Goal: Entertainment & Leisure: Consume media (video, audio)

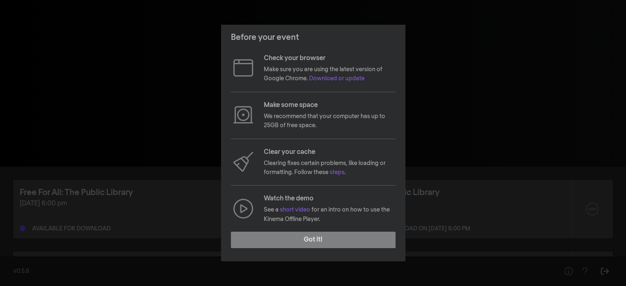
click at [355, 248] on footer "Got it!" at bounding box center [313, 243] width 184 height 36
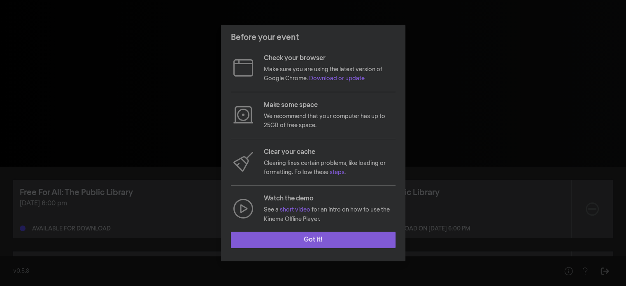
click at [345, 244] on button "Got it!" at bounding box center [313, 240] width 165 height 16
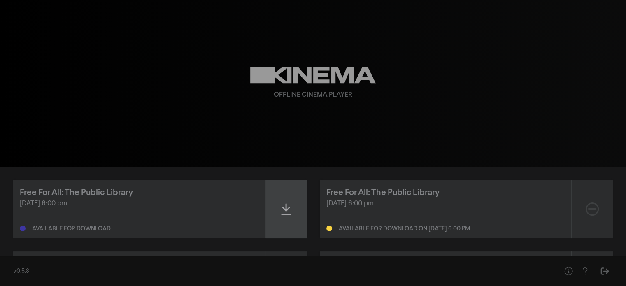
click at [292, 212] on div at bounding box center [286, 209] width 41 height 58
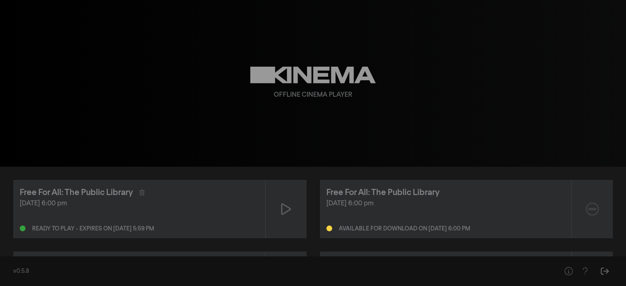
click at [292, 212] on div at bounding box center [286, 209] width 41 height 58
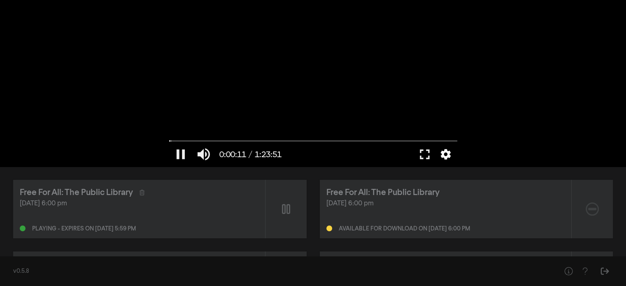
click at [441, 154] on button "settings" at bounding box center [445, 154] width 19 height 25
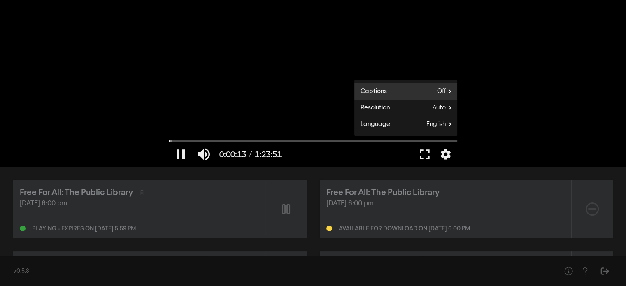
click at [435, 84] on label "Captions Off" at bounding box center [406, 91] width 103 height 16
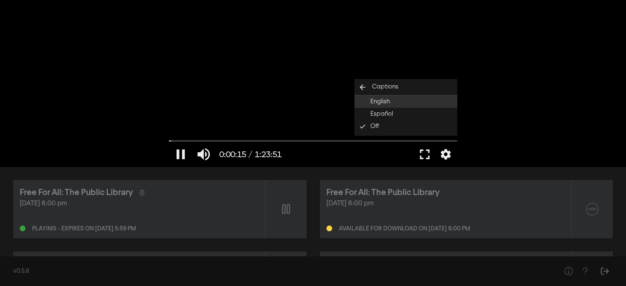
click at [422, 98] on button "English" at bounding box center [406, 102] width 103 height 12
click at [306, 156] on div at bounding box center [350, 154] width 128 height 25
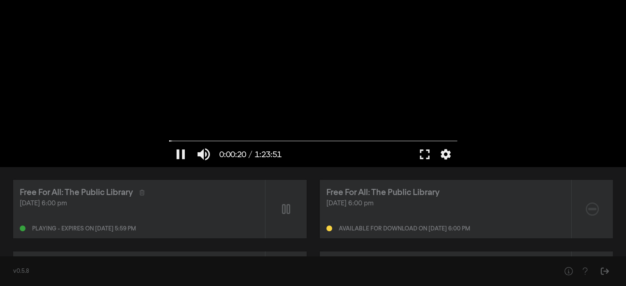
click at [306, 156] on div at bounding box center [350, 154] width 128 height 25
click at [180, 140] on input "Seek" at bounding box center [313, 140] width 288 height 5
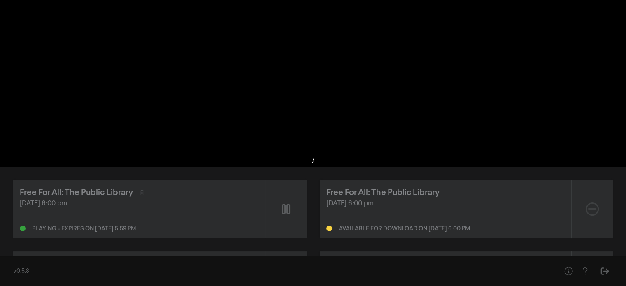
click at [226, 69] on div at bounding box center [313, 83] width 296 height 167
type input "162.479506"
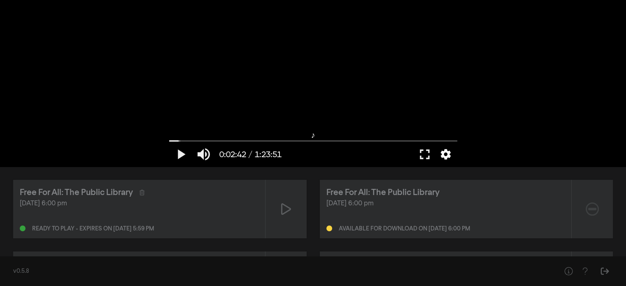
click at [442, 155] on button "settings" at bounding box center [445, 154] width 19 height 25
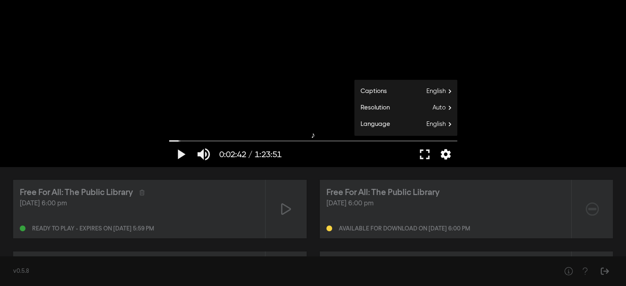
click at [442, 155] on button "settings" at bounding box center [445, 154] width 19 height 25
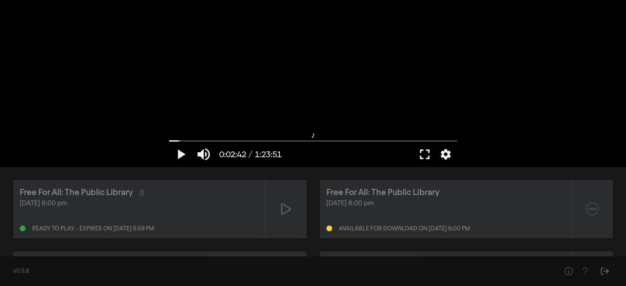
click at [534, 78] on div "play_arrow 0:02:42 / 1:23:51 volume_up fullscreen settings closed_caption Capti…" at bounding box center [313, 83] width 626 height 167
drag, startPoint x: 182, startPoint y: 141, endPoint x: 155, endPoint y: 153, distance: 28.9
click at [169, 143] on input "Seek" at bounding box center [313, 140] width 288 height 5
click at [447, 149] on button "settings" at bounding box center [445, 154] width 19 height 25
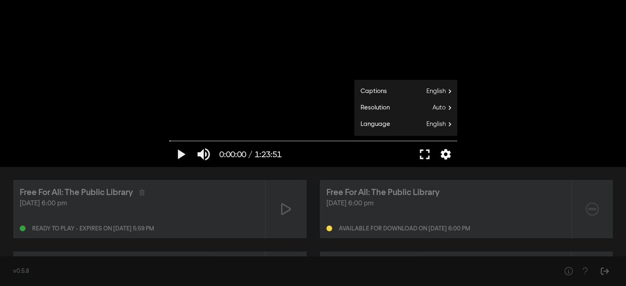
click at [447, 149] on button "settings" at bounding box center [445, 154] width 19 height 25
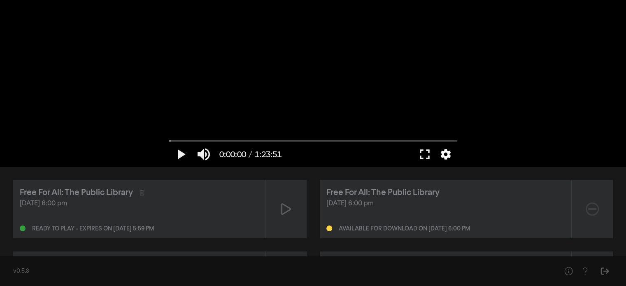
click at [447, 149] on button "settings" at bounding box center [445, 154] width 19 height 25
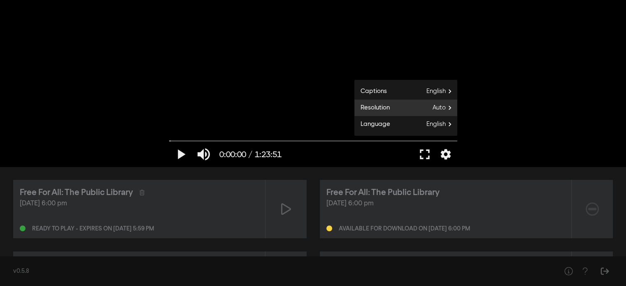
click at [440, 115] on label "Resolution Auto" at bounding box center [406, 108] width 103 height 16
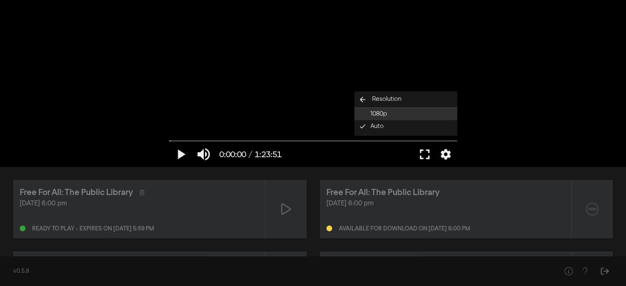
click at [432, 112] on button "1080p" at bounding box center [406, 114] width 103 height 12
click at [180, 156] on button "play_arrow" at bounding box center [180, 154] width 23 height 25
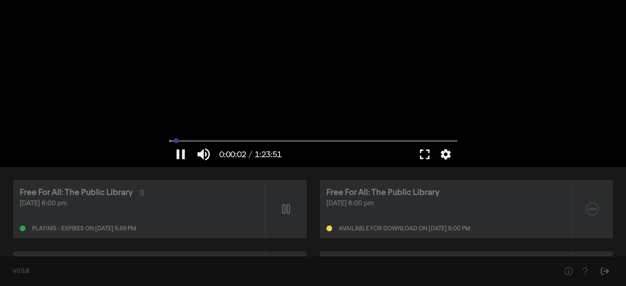
click at [176, 142] on input "Seek" at bounding box center [313, 140] width 288 height 5
click at [264, 75] on div at bounding box center [313, 83] width 296 height 167
type input "92.816538"
